Goal: Task Accomplishment & Management: Use online tool/utility

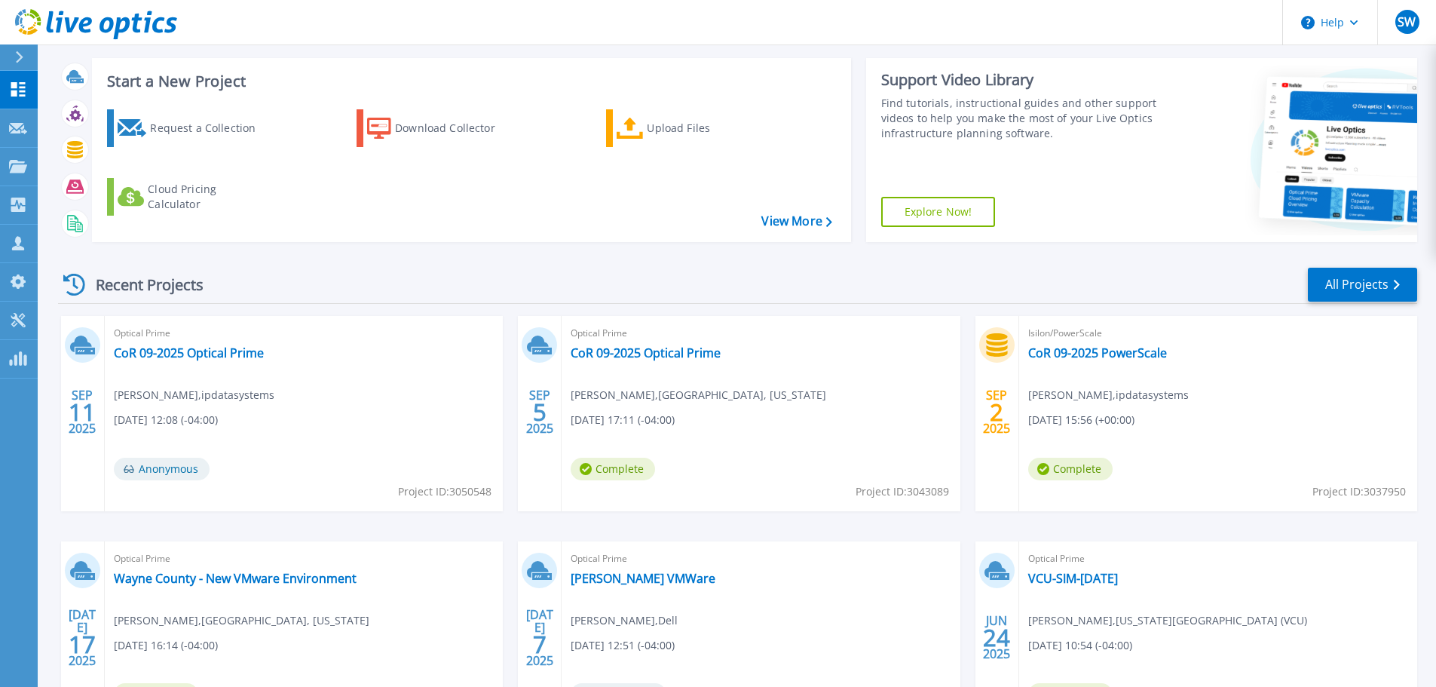
scroll to position [75, 0]
click at [684, 347] on link "CoR 09-2025 Optical Prime" at bounding box center [646, 351] width 150 height 15
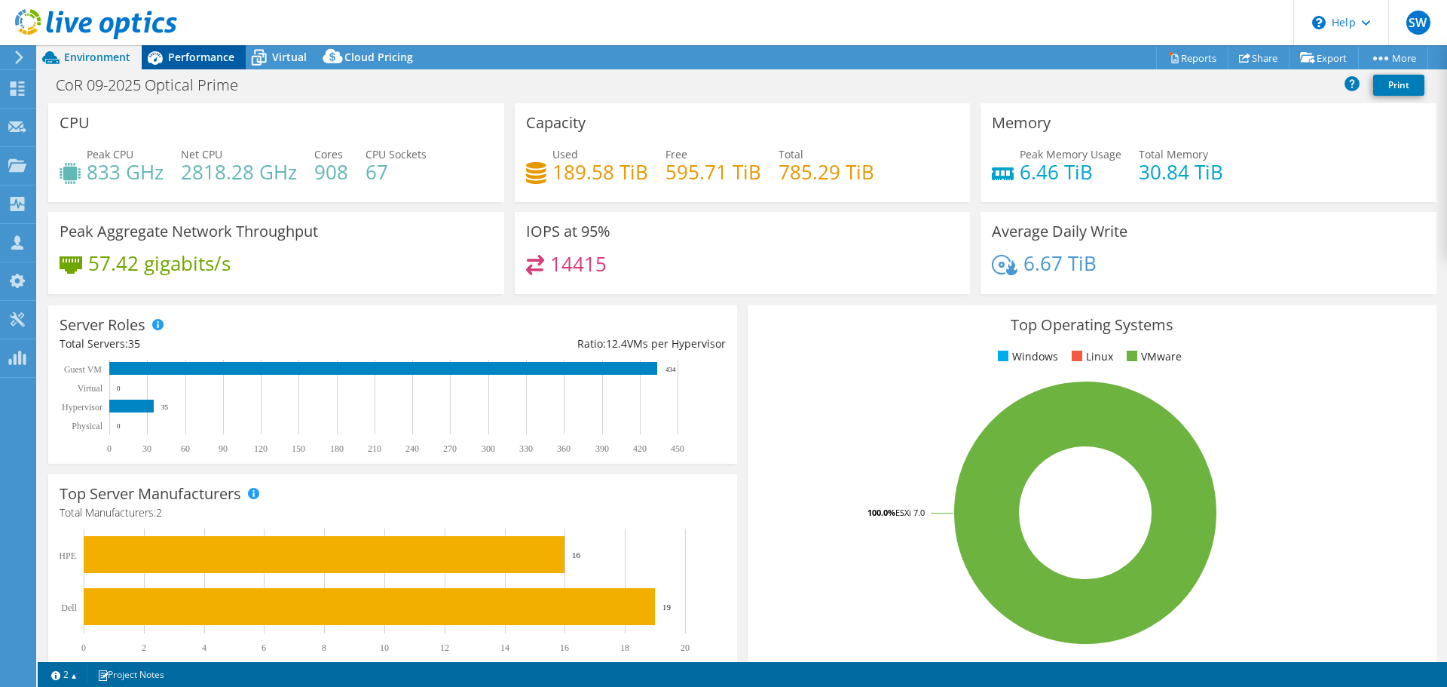
click at [176, 57] on span "Performance" at bounding box center [201, 57] width 66 height 14
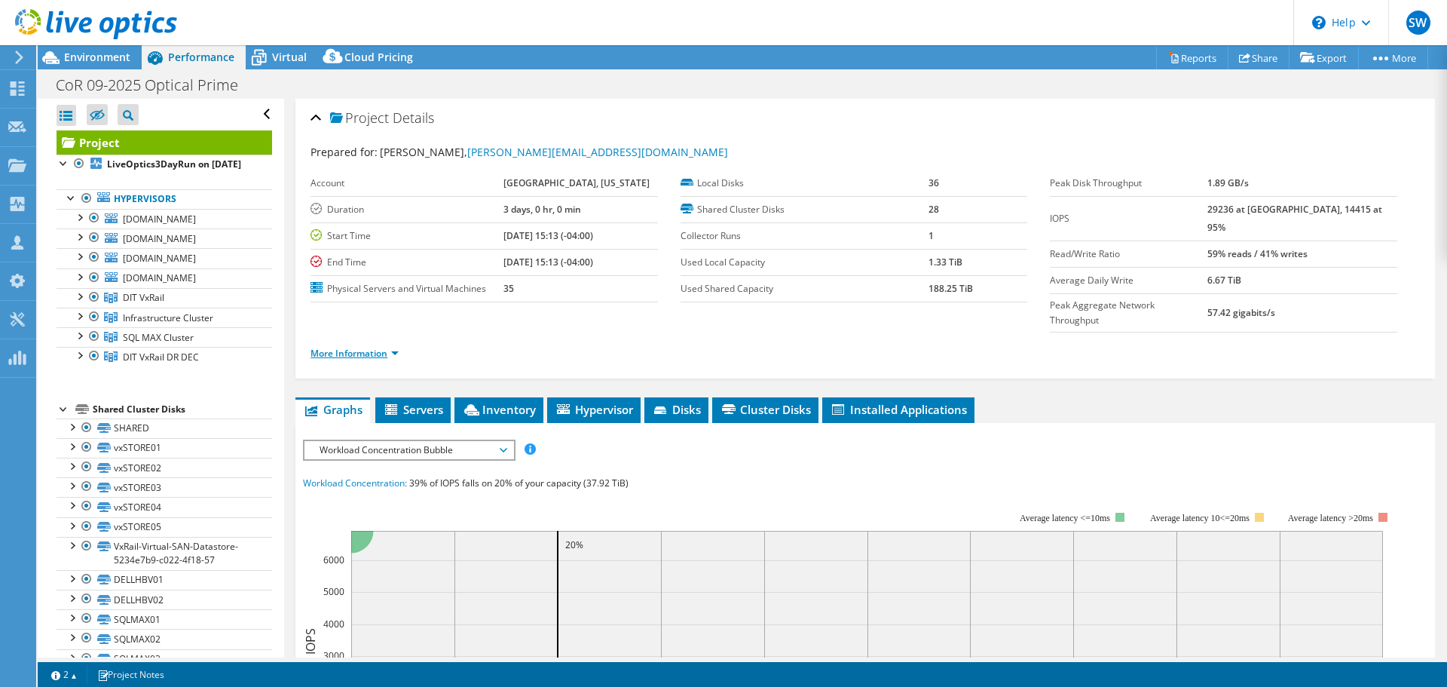
click at [360, 347] on link "More Information" at bounding box center [355, 353] width 88 height 13
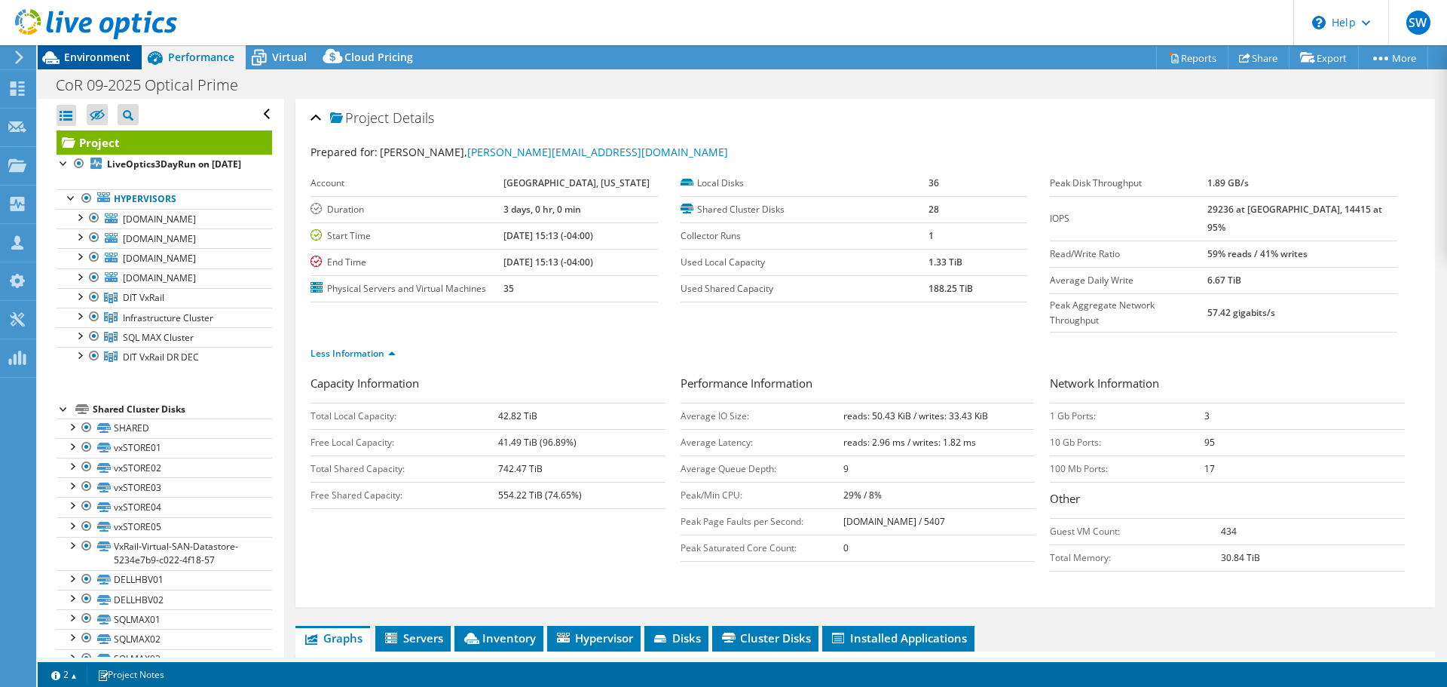
click at [102, 51] on span "Environment" at bounding box center [97, 57] width 66 height 14
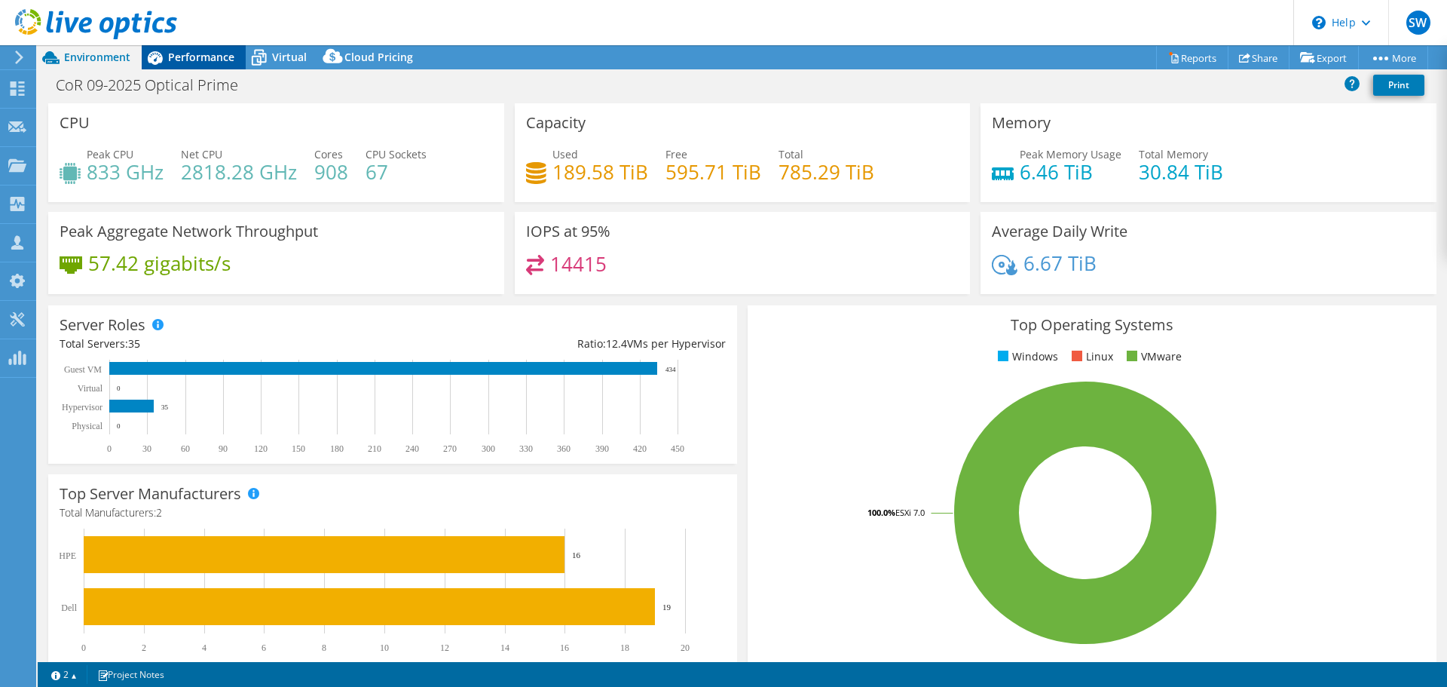
click at [185, 57] on span "Performance" at bounding box center [201, 57] width 66 height 14
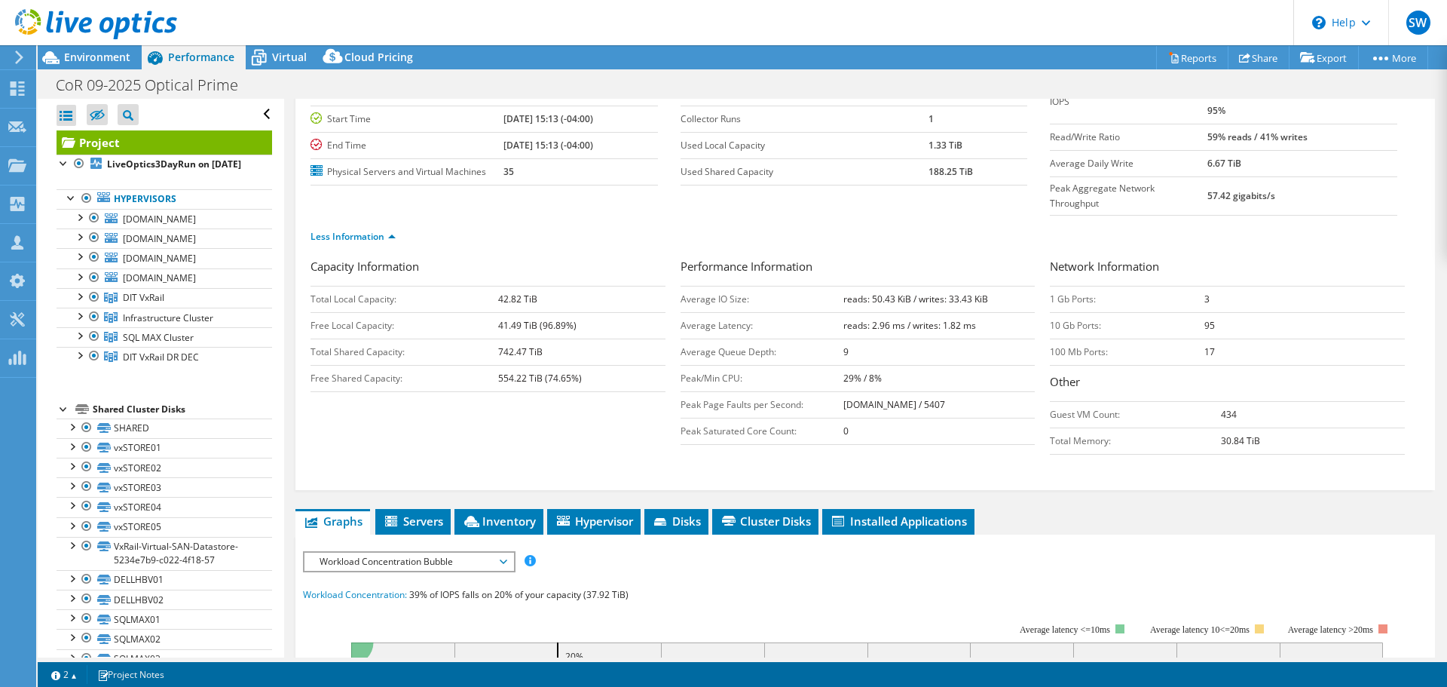
scroll to position [116, 0]
click at [406, 514] on span "Servers" at bounding box center [413, 521] width 60 height 15
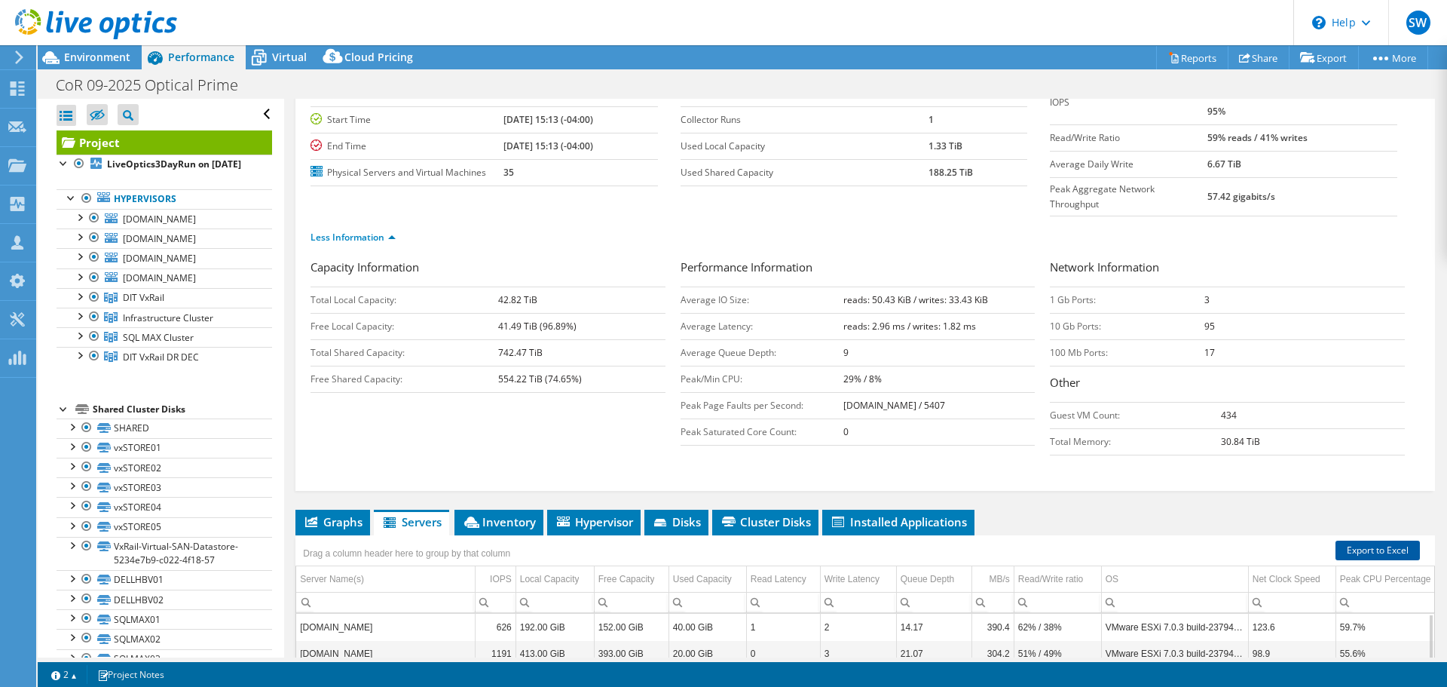
click at [1379, 540] on link "Export to Excel" at bounding box center [1378, 550] width 84 height 20
click at [20, 59] on use at bounding box center [19, 58] width 8 height 14
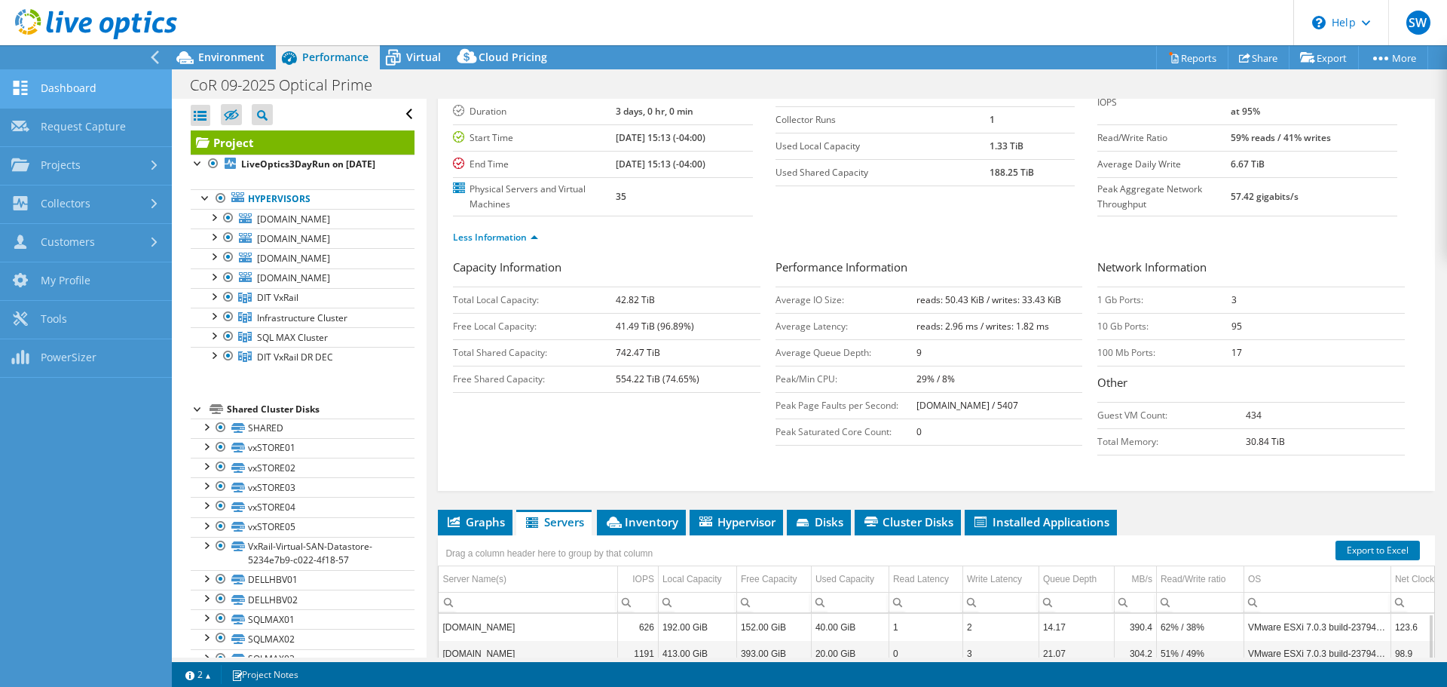
click at [74, 88] on link "Dashboard" at bounding box center [86, 89] width 172 height 38
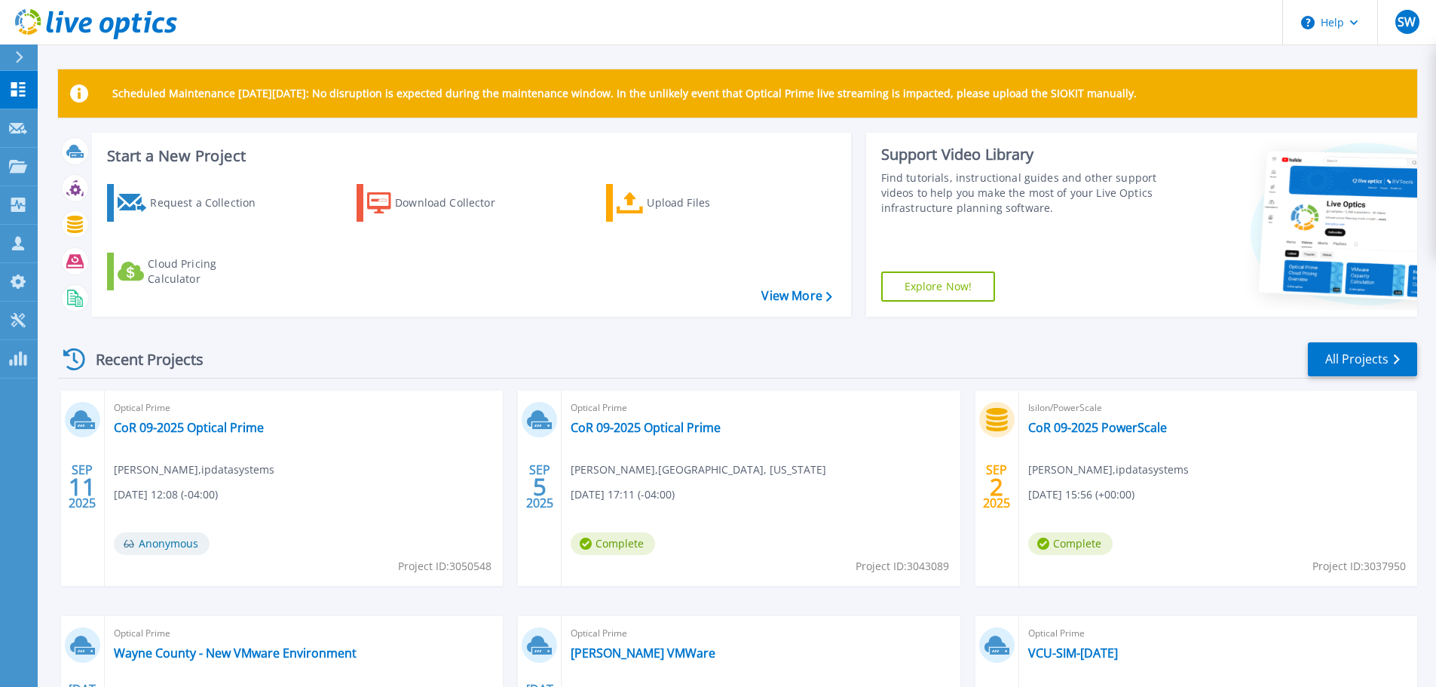
click at [924, 563] on span "Project ID: 3043089" at bounding box center [902, 566] width 93 height 17
copy span "3043089"
click at [703, 430] on link "CoR 09-2025 Optical Prime" at bounding box center [646, 427] width 150 height 15
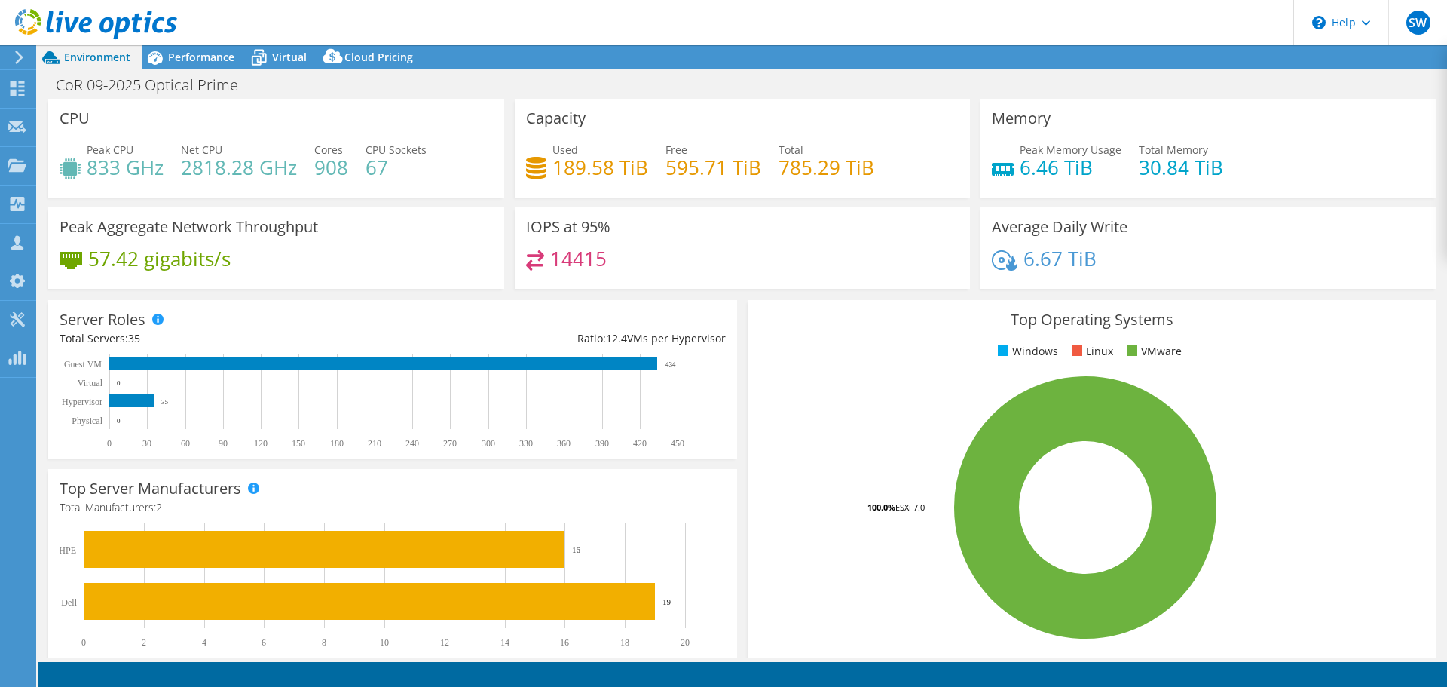
select select "USD"
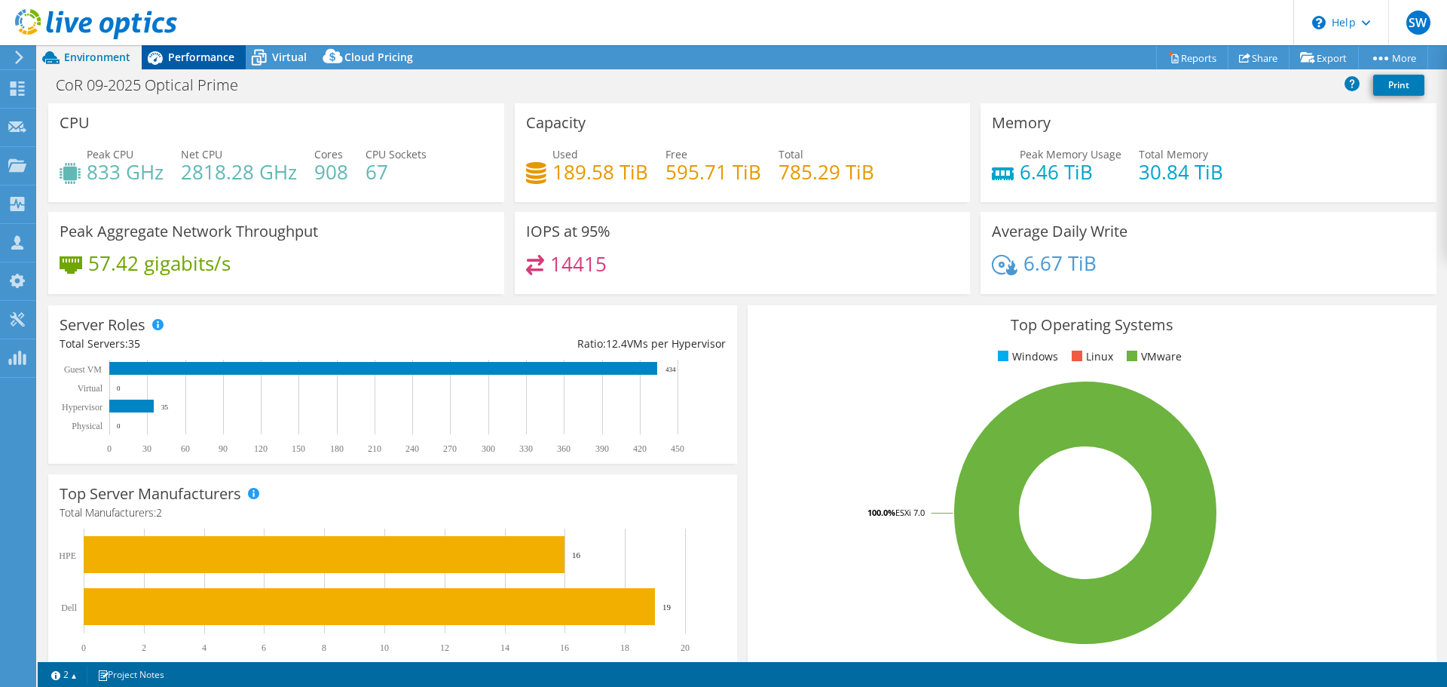
click at [173, 60] on span "Performance" at bounding box center [201, 57] width 66 height 14
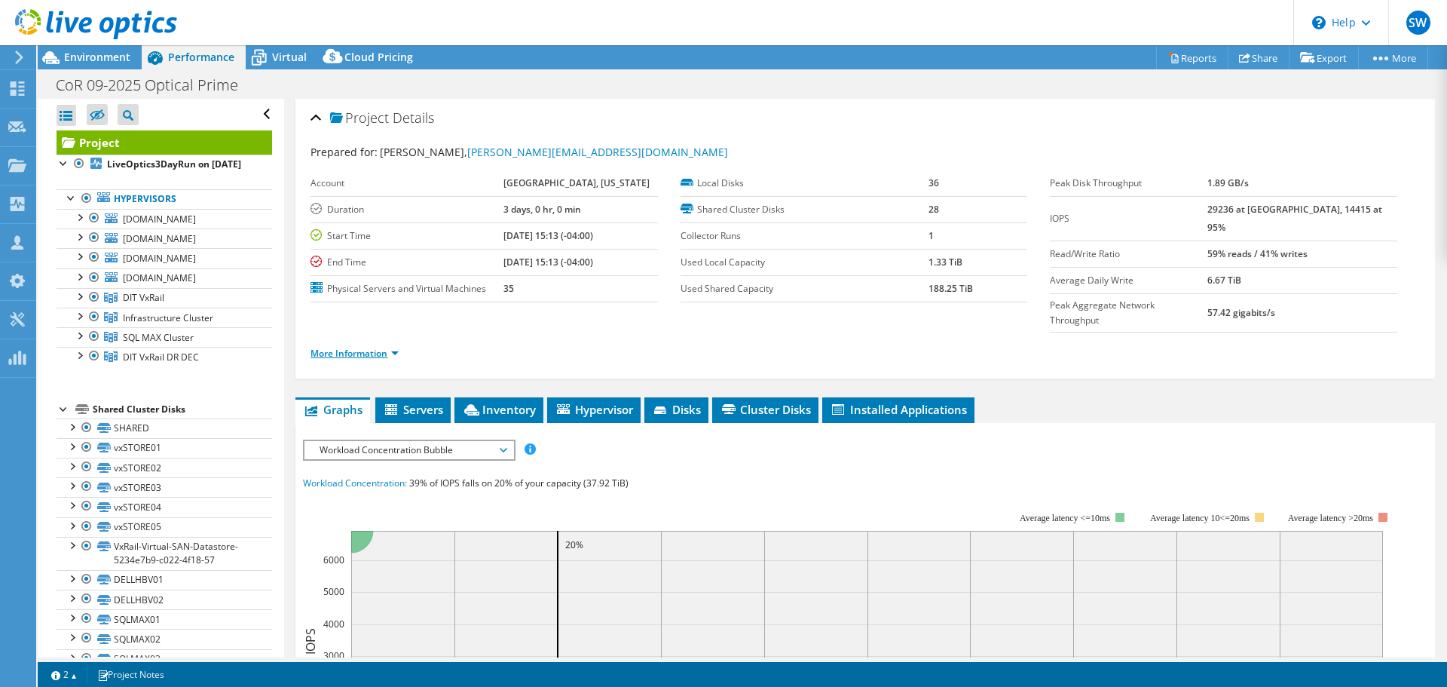
click at [355, 347] on link "More Information" at bounding box center [355, 353] width 88 height 13
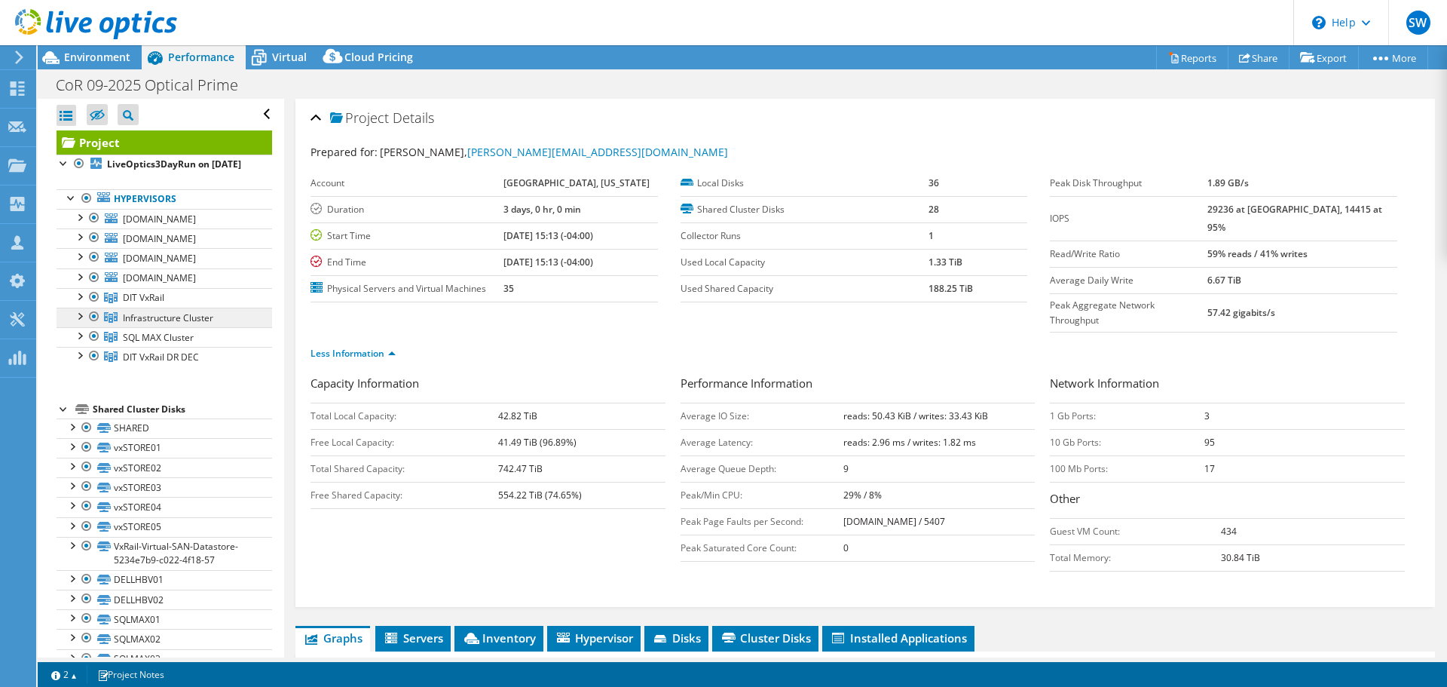
click at [182, 324] on span "Infrastructure Cluster" at bounding box center [168, 317] width 90 height 13
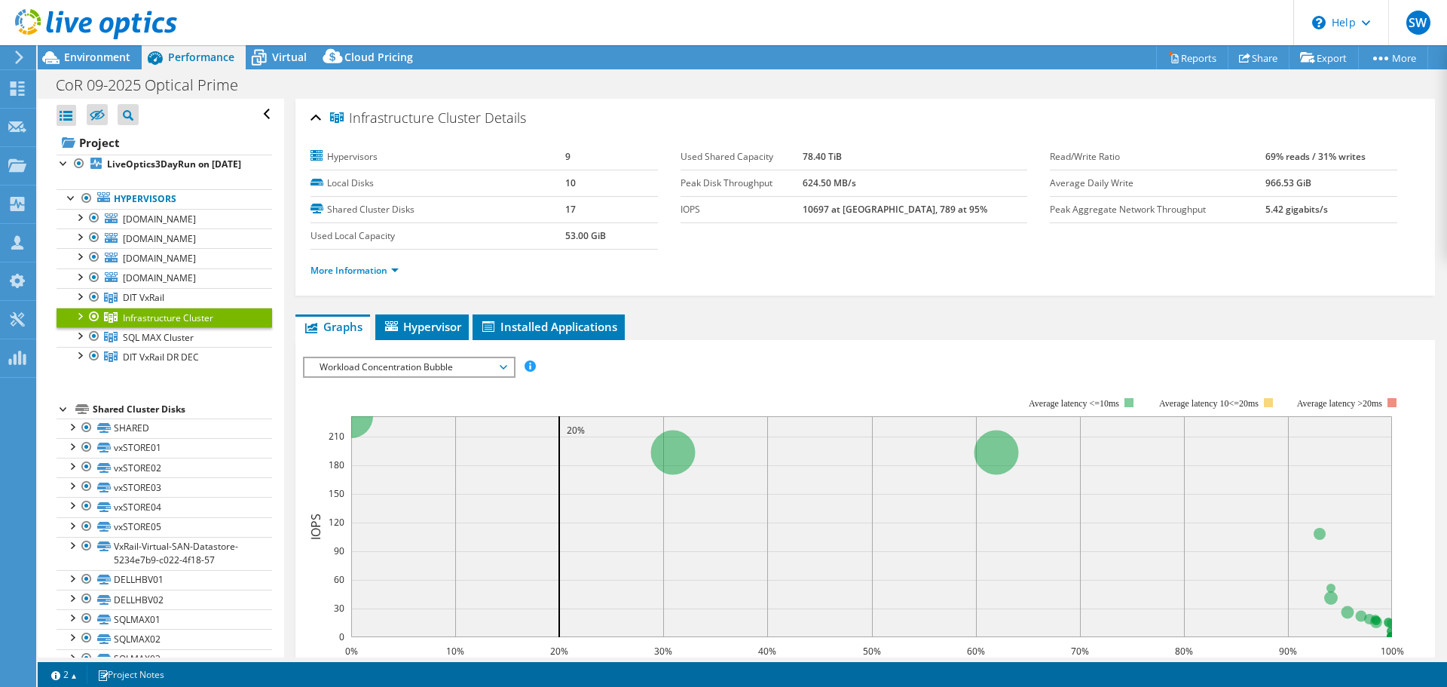
click at [77, 323] on div at bounding box center [79, 315] width 15 height 15
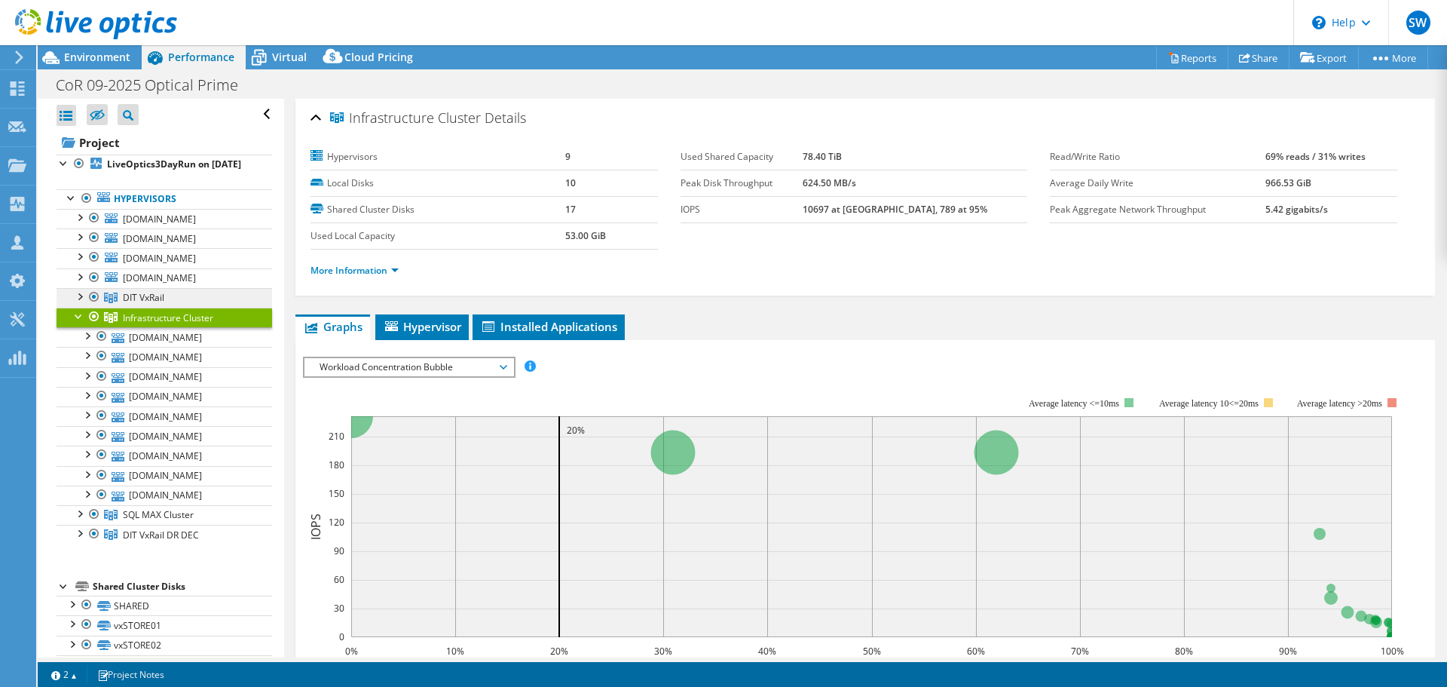
scroll to position [75, 0]
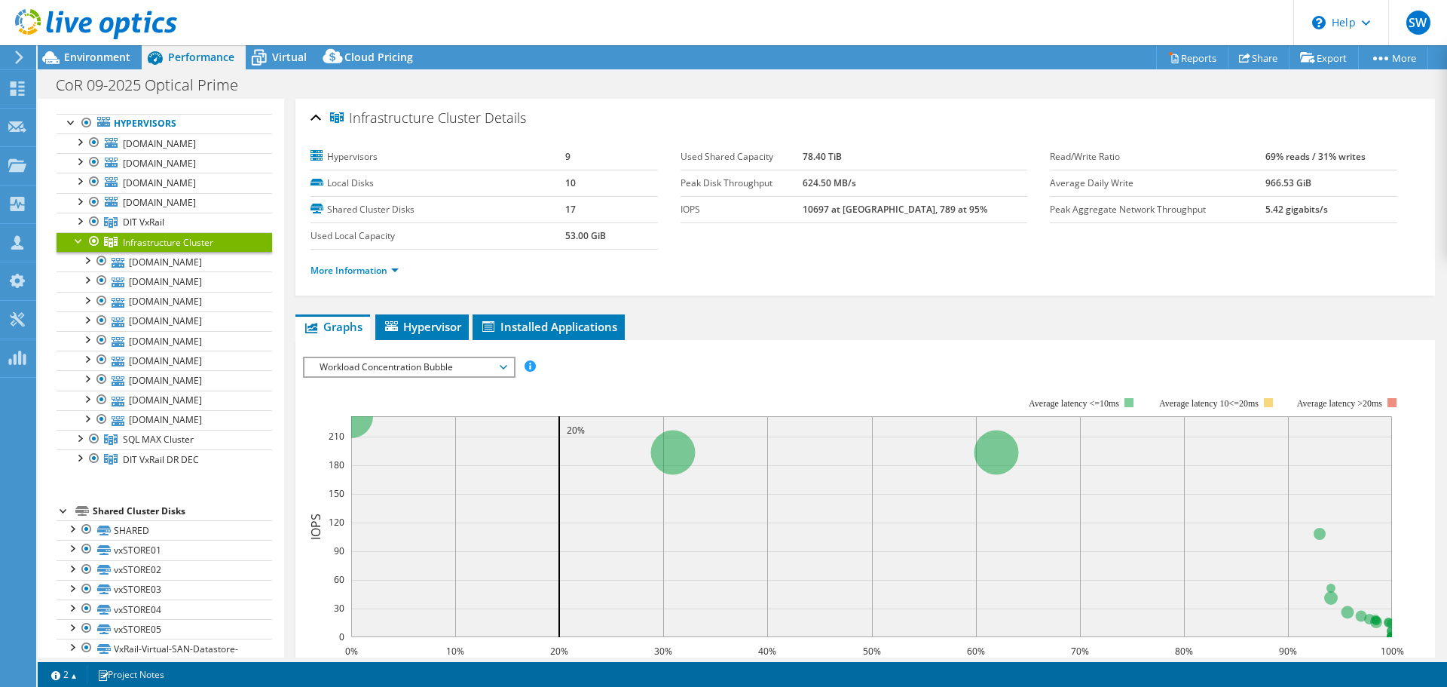
click at [76, 247] on div at bounding box center [79, 239] width 15 height 15
